Goal: Task Accomplishment & Management: Manage account settings

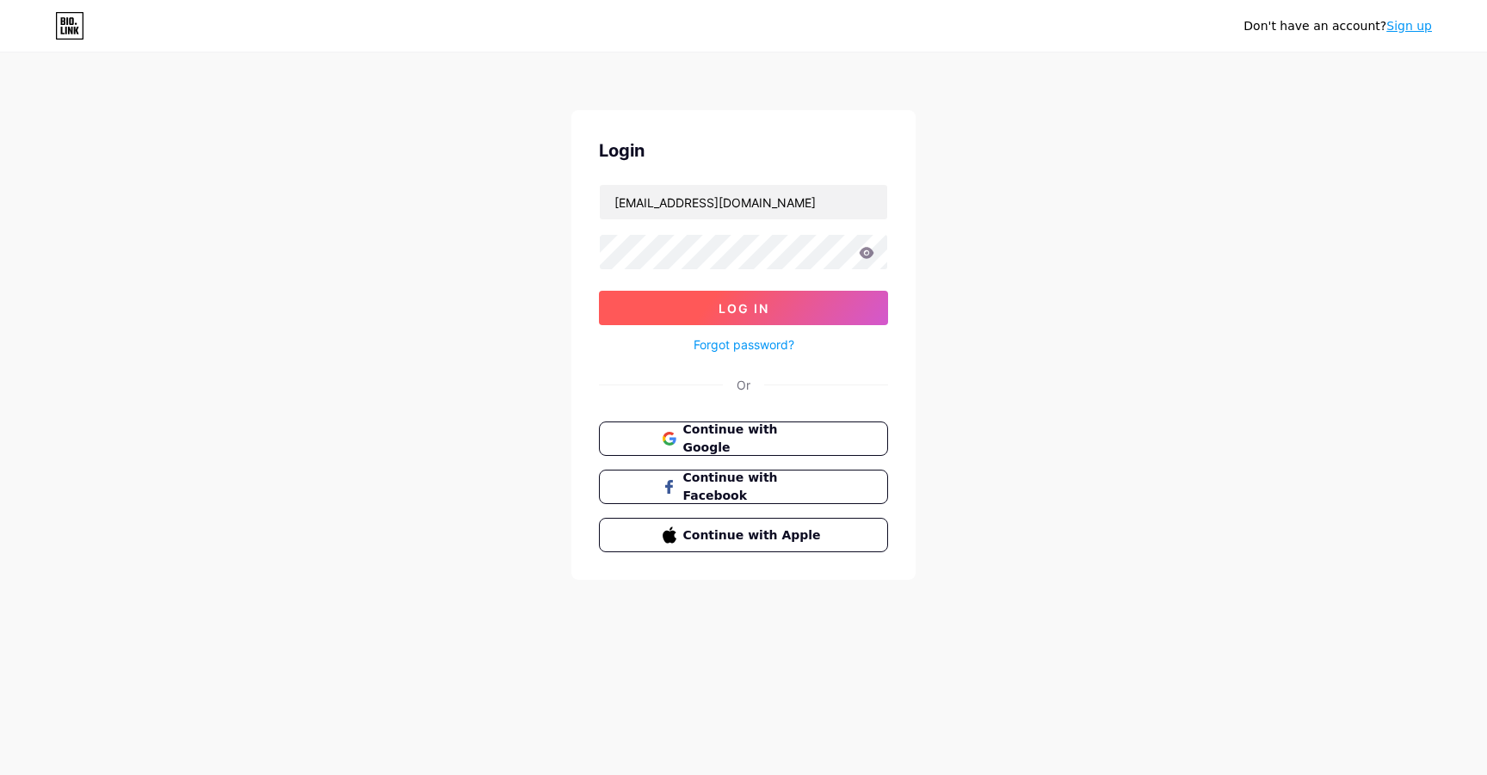
click at [824, 309] on button "Log In" at bounding box center [743, 308] width 289 height 34
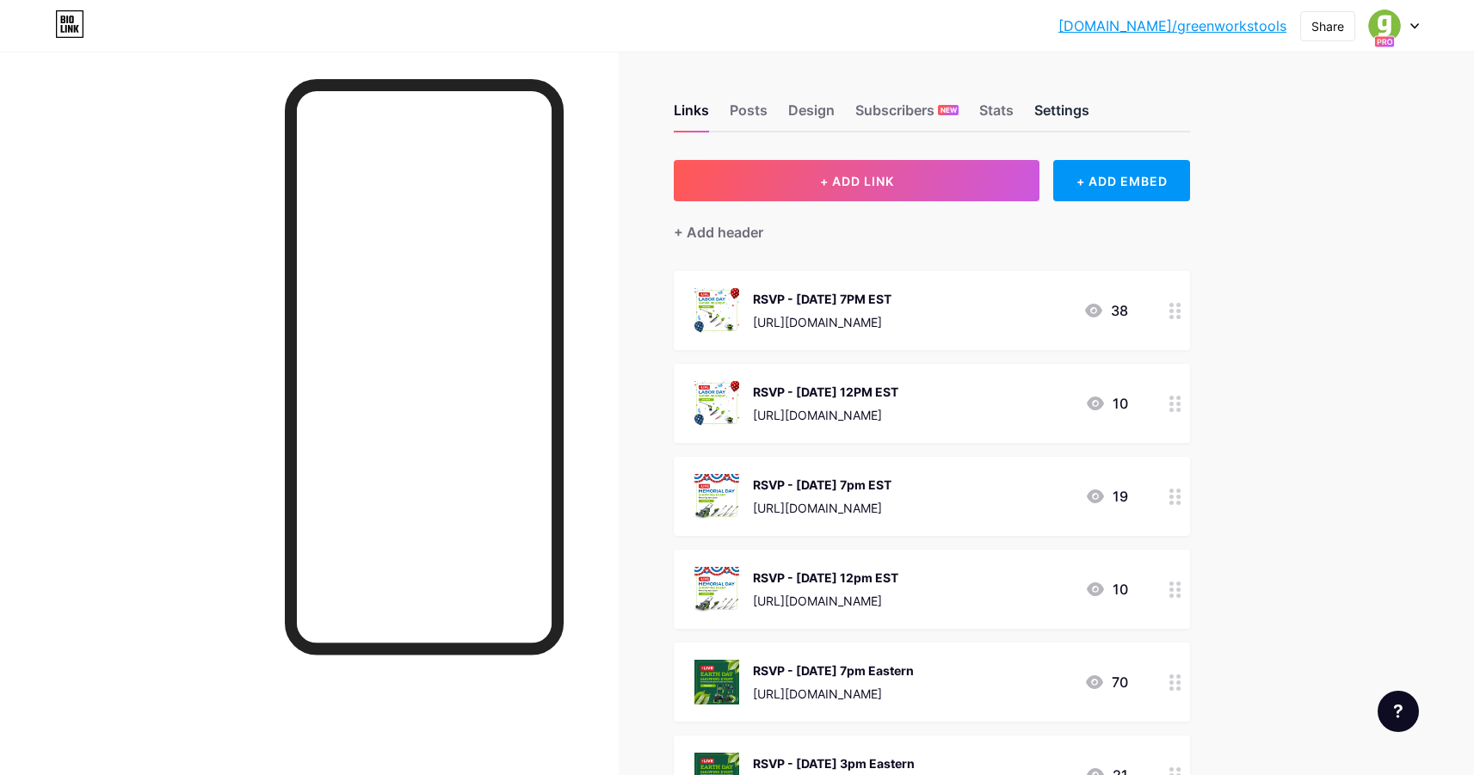
click at [1069, 117] on div "Settings" at bounding box center [1061, 115] width 55 height 31
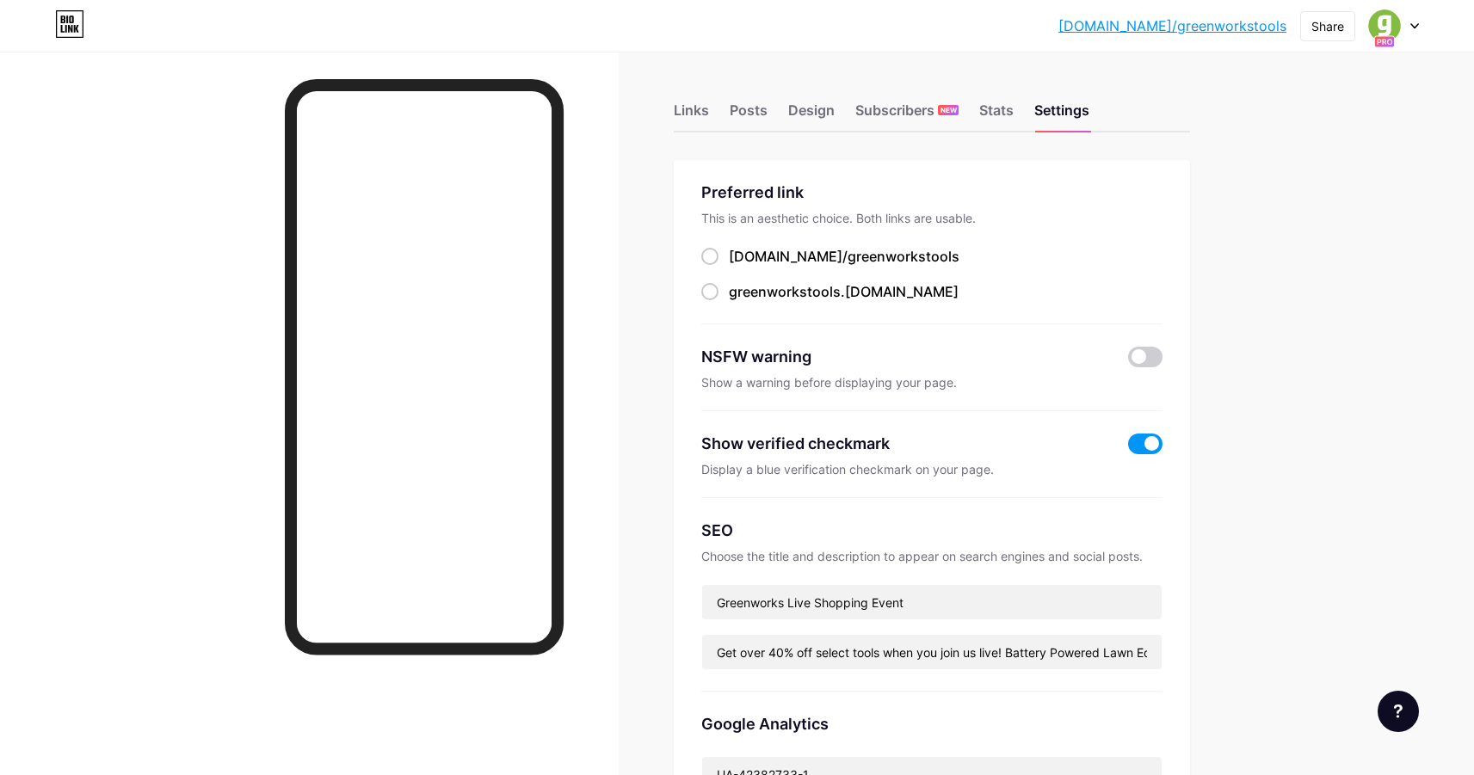
click at [1413, 21] on div at bounding box center [1394, 25] width 50 height 31
click at [1293, 187] on link "Account settings" at bounding box center [1310, 195] width 213 height 46
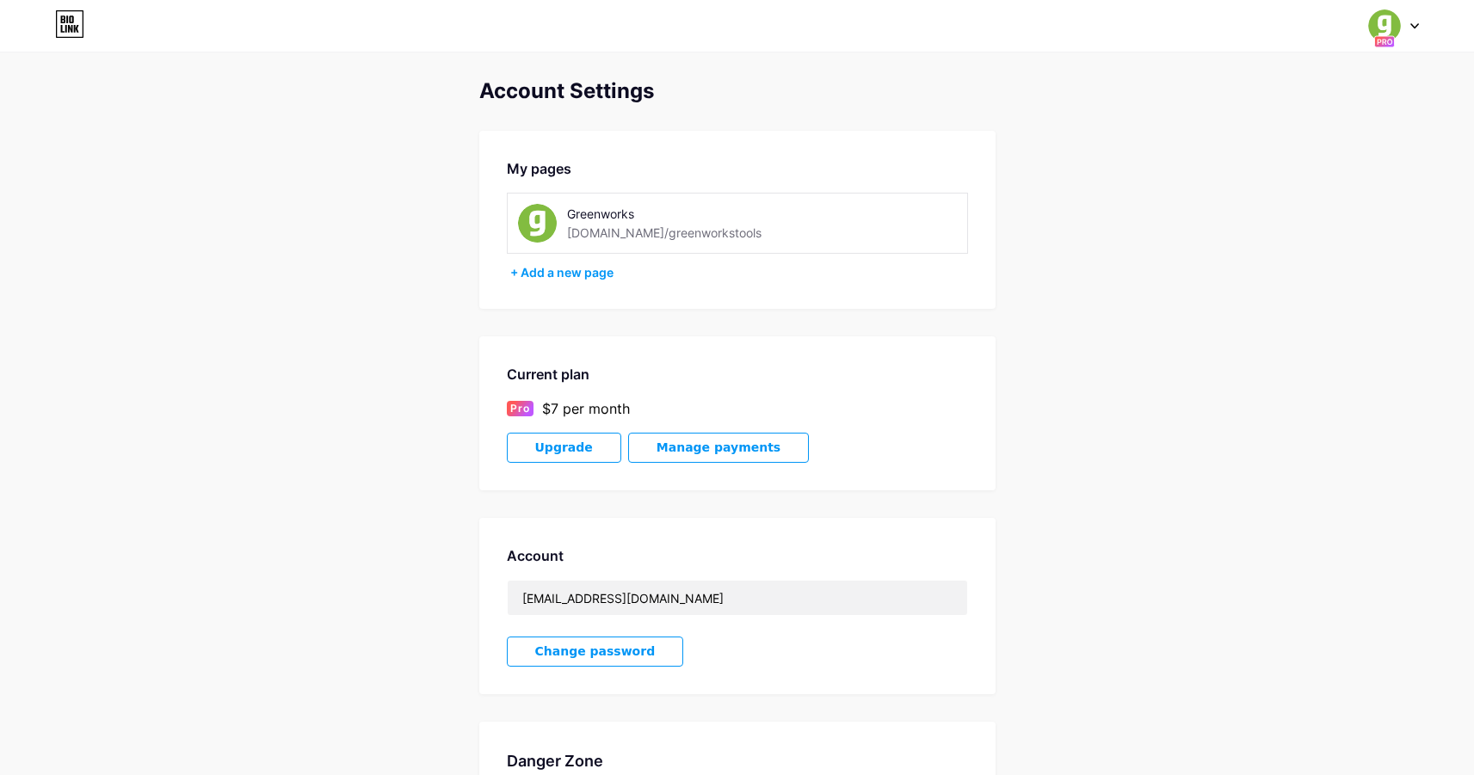
click at [671, 436] on button "Manage payments" at bounding box center [718, 448] width 181 height 30
